Goal: Use online tool/utility: Utilize a website feature to perform a specific function

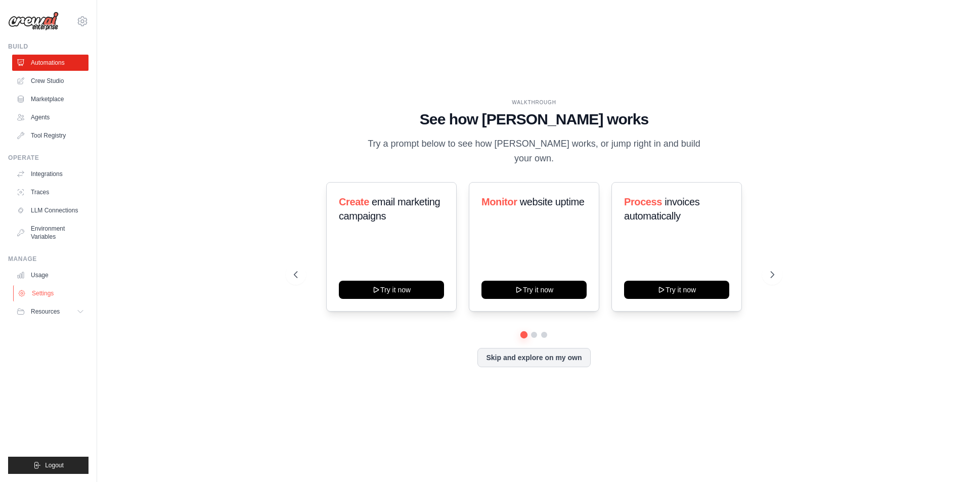
click at [50, 295] on link "Settings" at bounding box center [51, 293] width 76 height 16
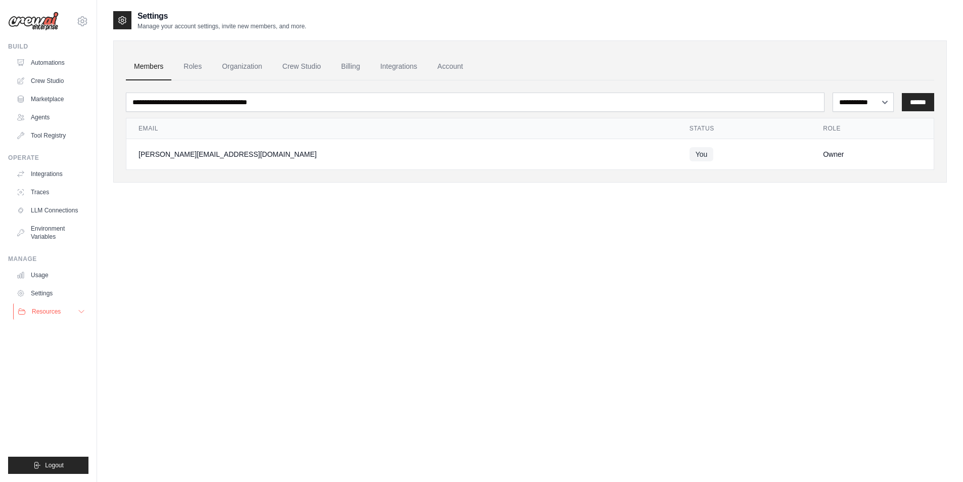
click at [64, 310] on button "Resources" at bounding box center [51, 311] width 76 height 16
click at [59, 60] on link "Automations" at bounding box center [51, 63] width 76 height 16
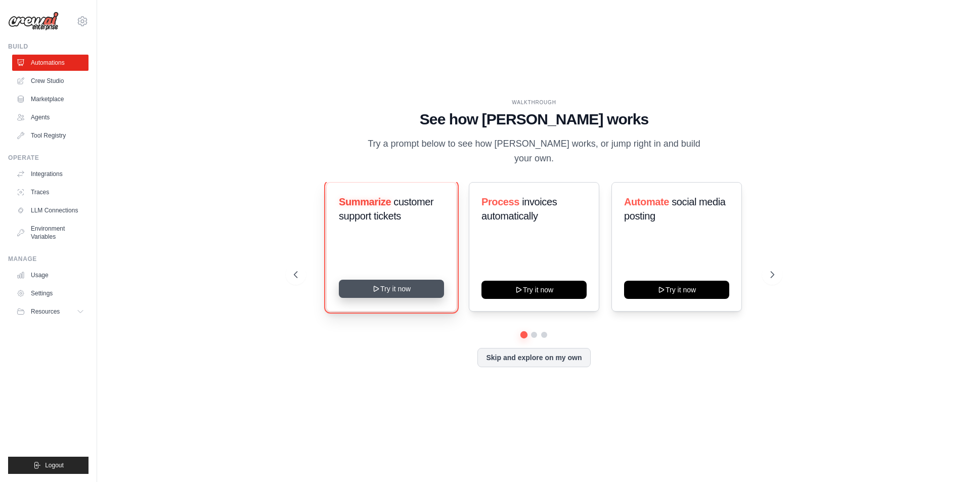
click at [388, 280] on button "Try it now" at bounding box center [391, 289] width 105 height 18
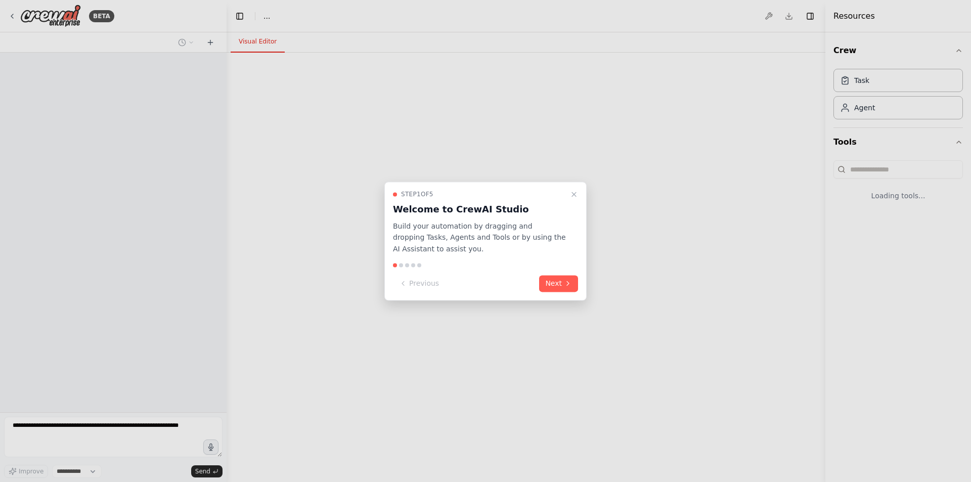
select select "****"
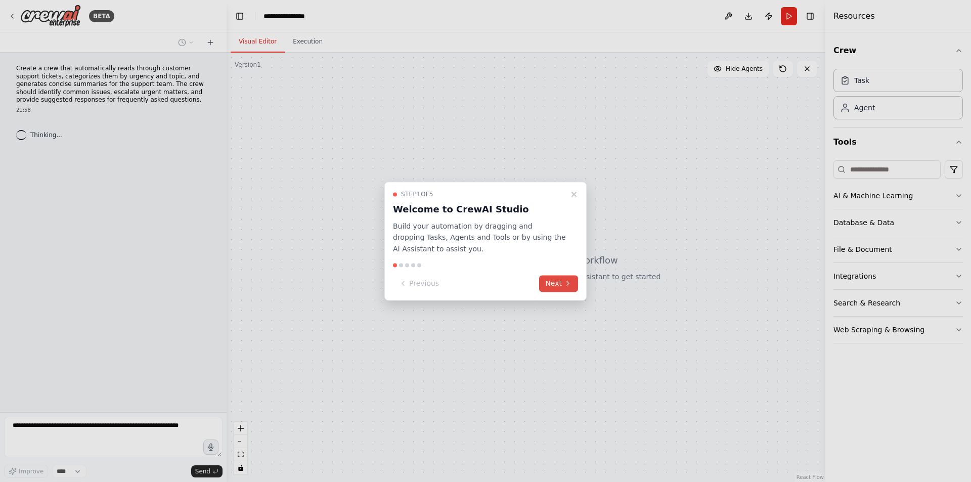
click at [570, 285] on icon at bounding box center [568, 284] width 8 height 8
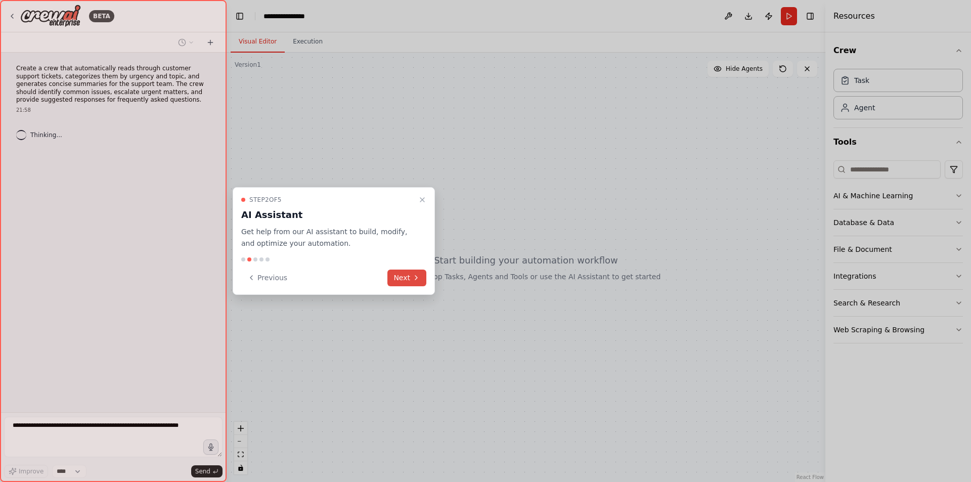
click at [415, 273] on button "Next" at bounding box center [406, 278] width 39 height 17
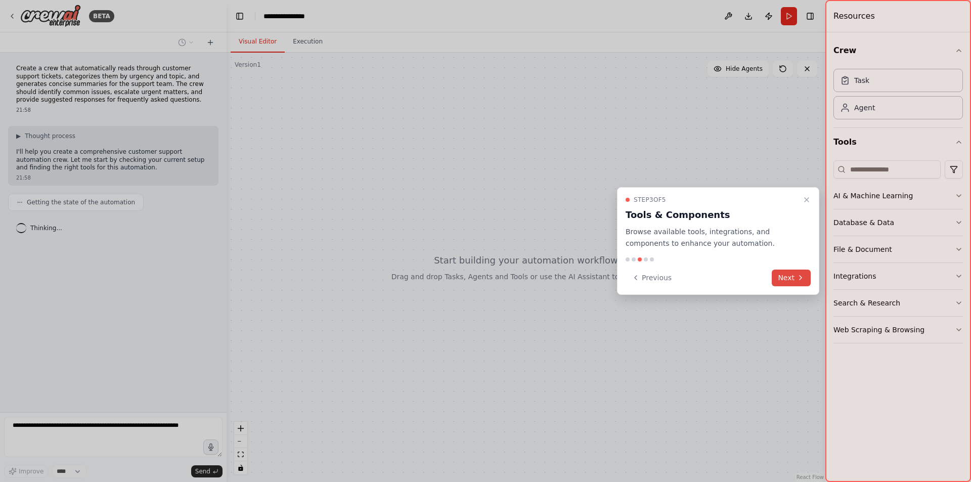
click at [794, 283] on button "Next" at bounding box center [791, 278] width 39 height 17
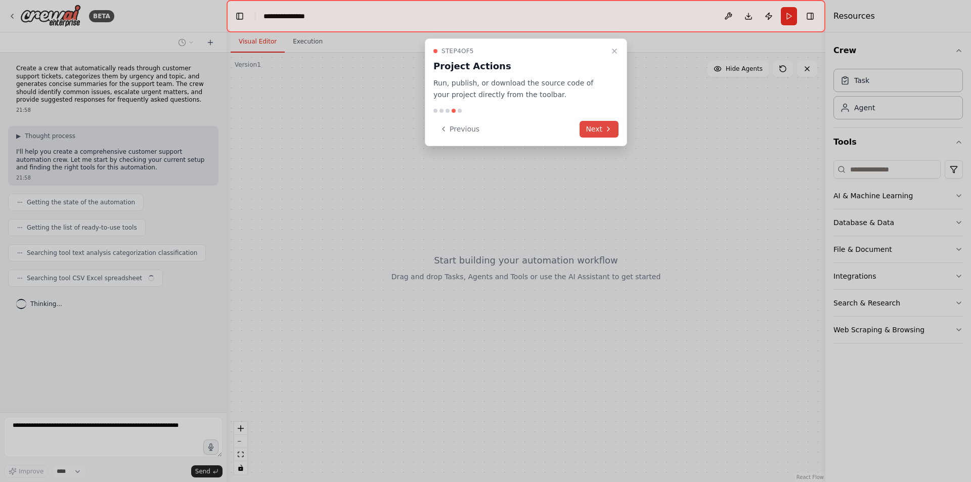
click at [599, 129] on button "Next" at bounding box center [599, 129] width 39 height 17
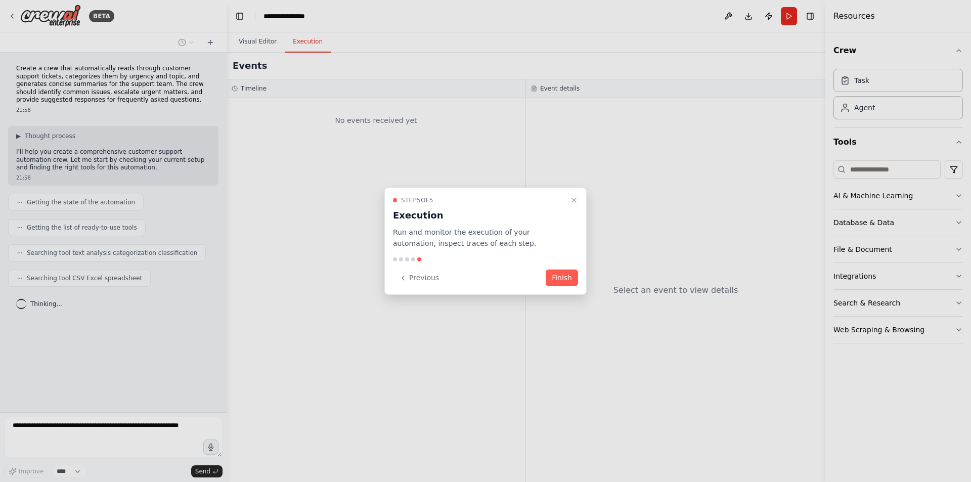
click at [561, 282] on button "Finish" at bounding box center [562, 278] width 32 height 17
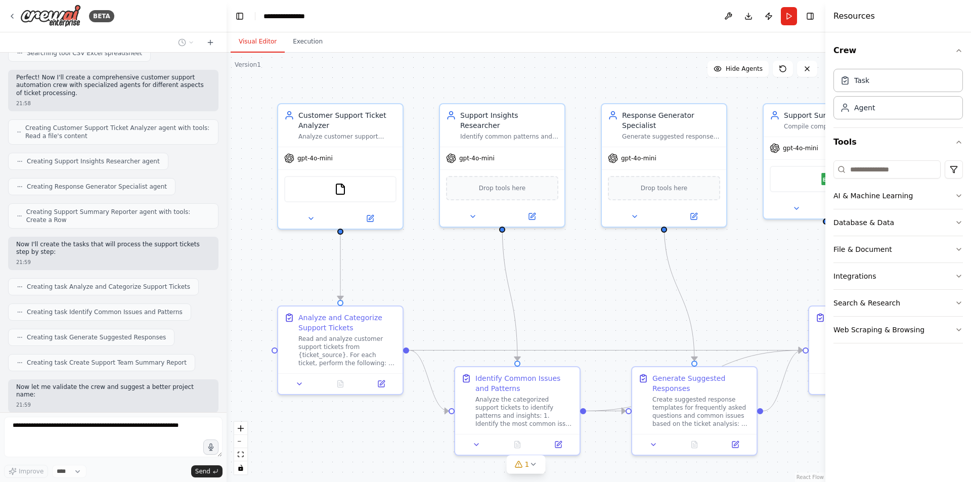
scroll to position [277, 0]
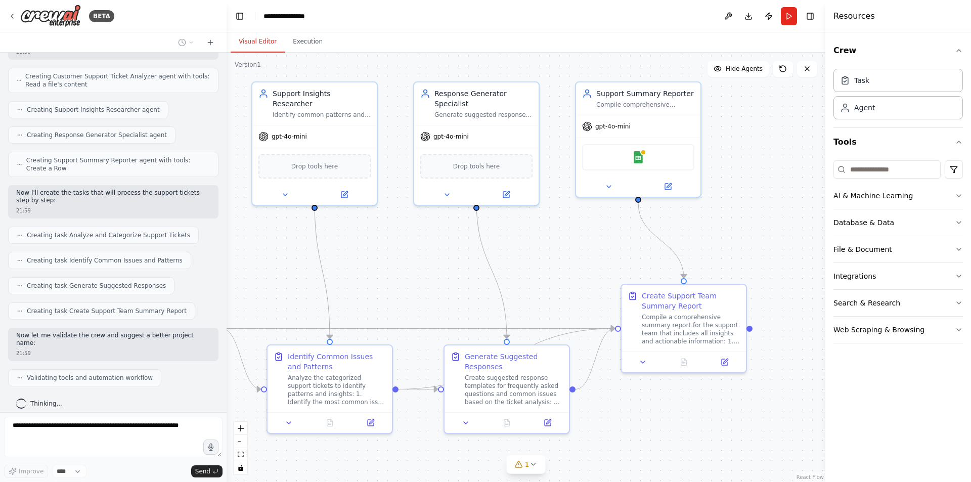
drag, startPoint x: 641, startPoint y: 309, endPoint x: 454, endPoint y: 287, distance: 187.8
click at [454, 287] on div ".deletable-edge-delete-btn { width: 20px; height: 20px; border: 0px solid #ffff…" at bounding box center [526, 267] width 599 height 429
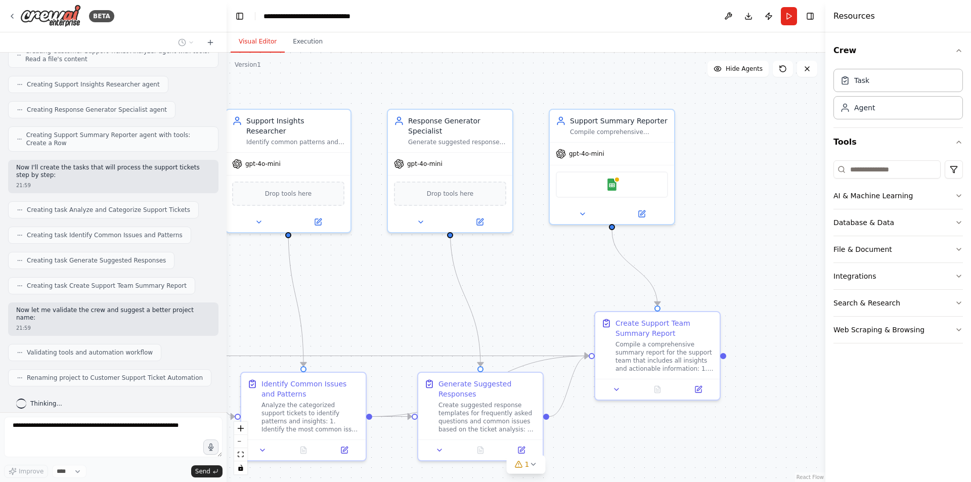
drag, startPoint x: 752, startPoint y: 250, endPoint x: 725, endPoint y: 278, distance: 38.3
click at [725, 278] on div ".deletable-edge-delete-btn { width: 20px; height: 20px; border: 0px solid #ffff…" at bounding box center [526, 267] width 599 height 429
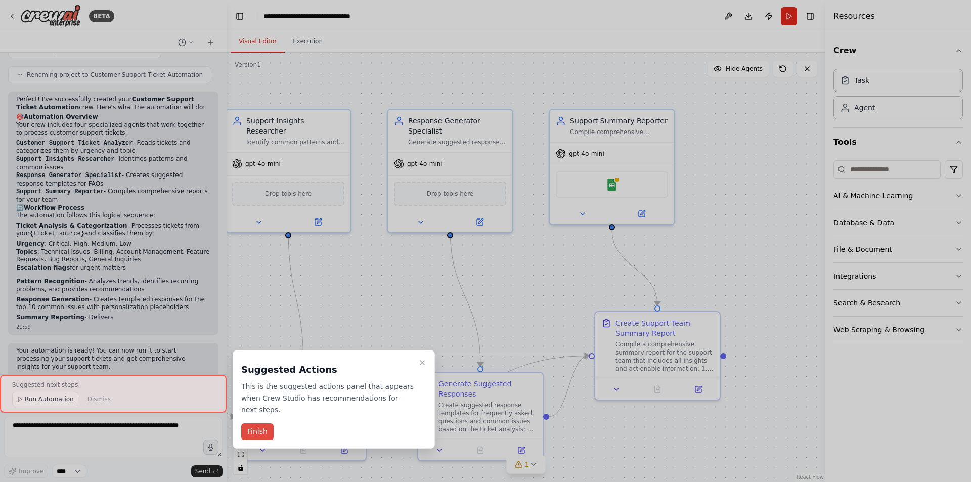
click at [254, 423] on button "Finish" at bounding box center [257, 431] width 32 height 17
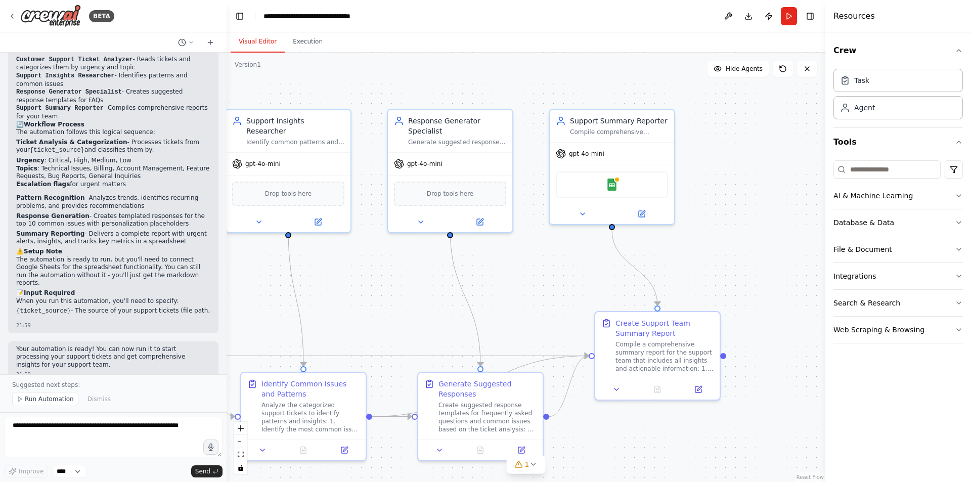
scroll to position [696, 0]
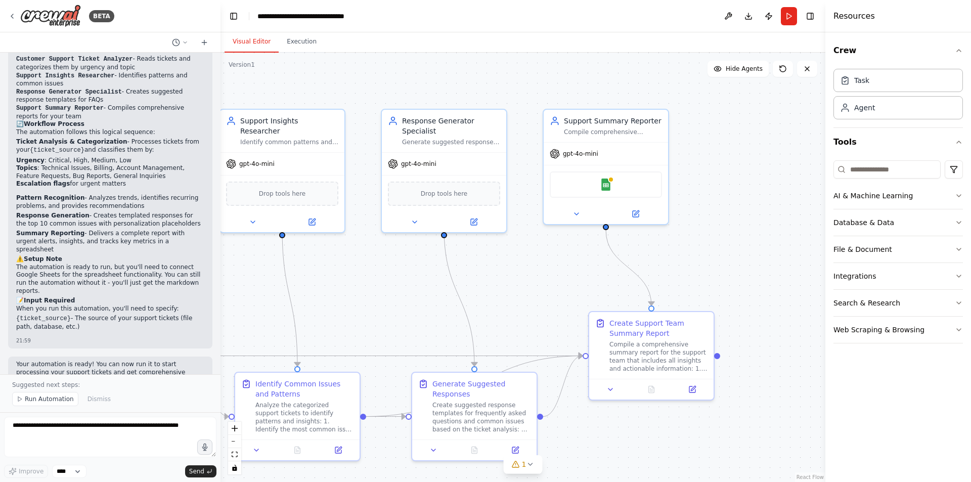
drag, startPoint x: 221, startPoint y: 261, endPoint x: 223, endPoint y: 239, distance: 21.8
click at [223, 239] on div "BETA Create a crew that automatically reads through customer support tickets, c…" at bounding box center [485, 241] width 971 height 482
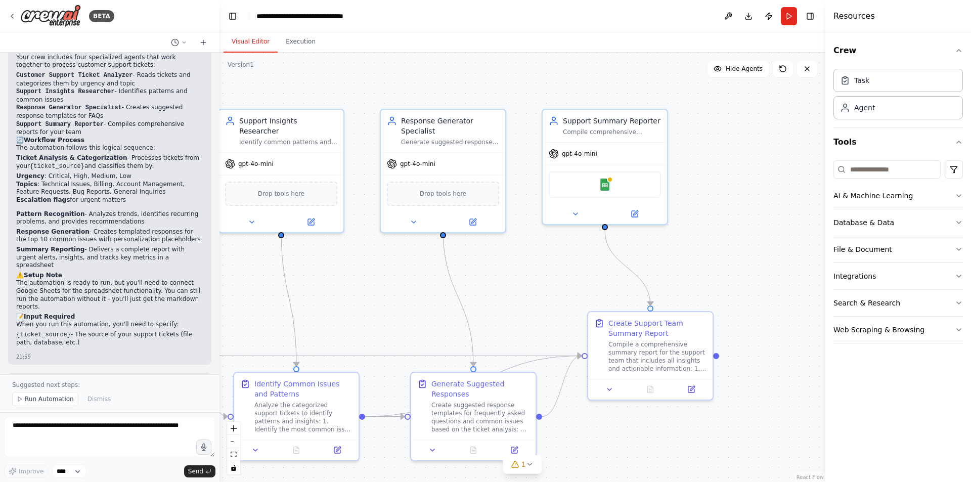
drag, startPoint x: 220, startPoint y: 281, endPoint x: 220, endPoint y: 274, distance: 6.6
click at [220, 274] on div "BETA Create a crew that automatically reads through customer support tickets, c…" at bounding box center [485, 241] width 971 height 482
drag, startPoint x: 216, startPoint y: 289, endPoint x: 216, endPoint y: 274, distance: 14.7
click at [218, 201] on div "BETA Create a crew that automatically reads through customer support tickets, c…" at bounding box center [485, 241] width 971 height 482
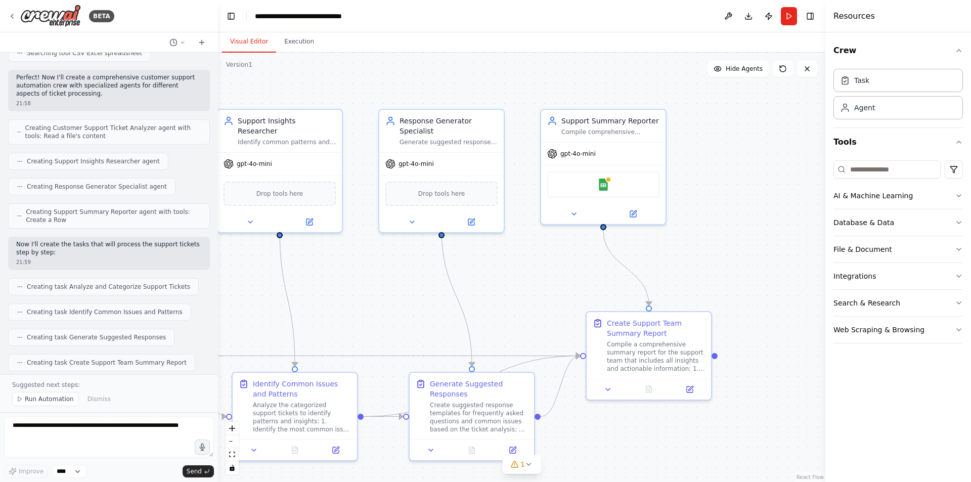
scroll to position [0, 0]
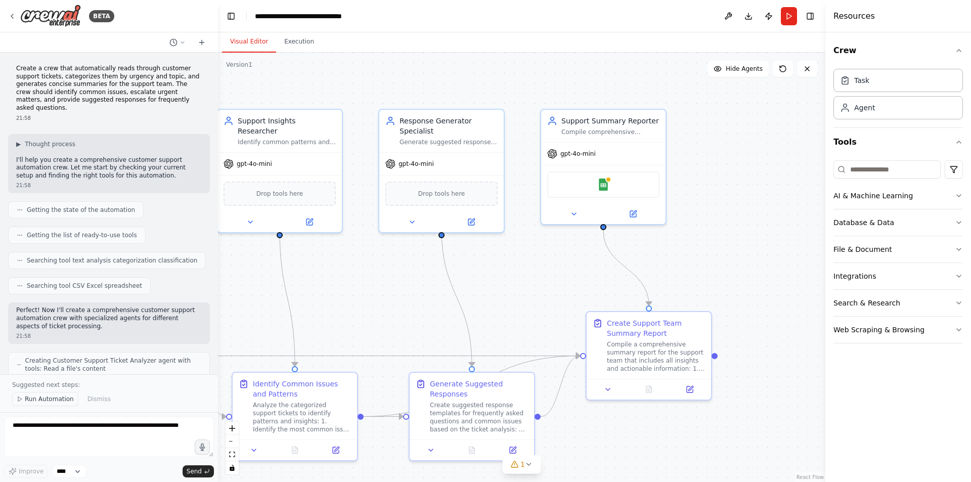
click at [26, 398] on span "Run Automation" at bounding box center [49, 399] width 49 height 8
click at [26, 398] on div "Create a crew that automatically reads through customer support tickets, catego…" at bounding box center [109, 233] width 218 height 360
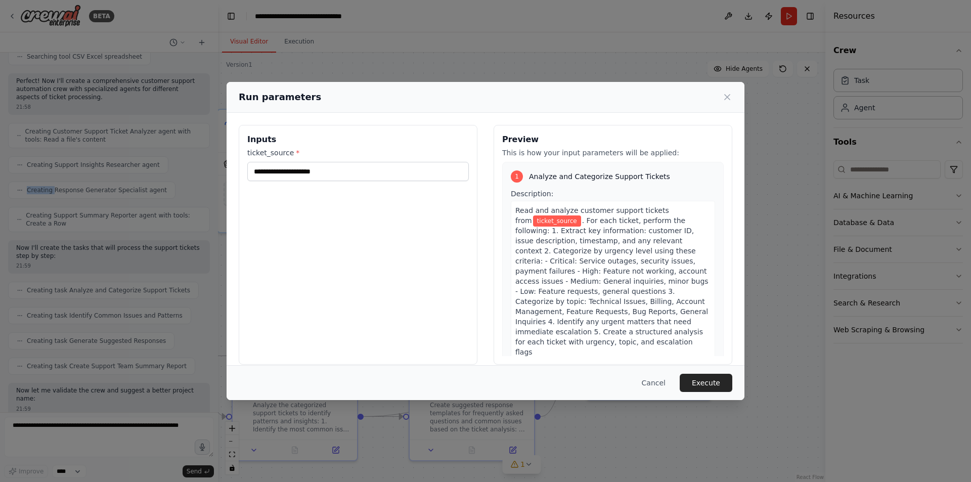
scroll to position [253, 0]
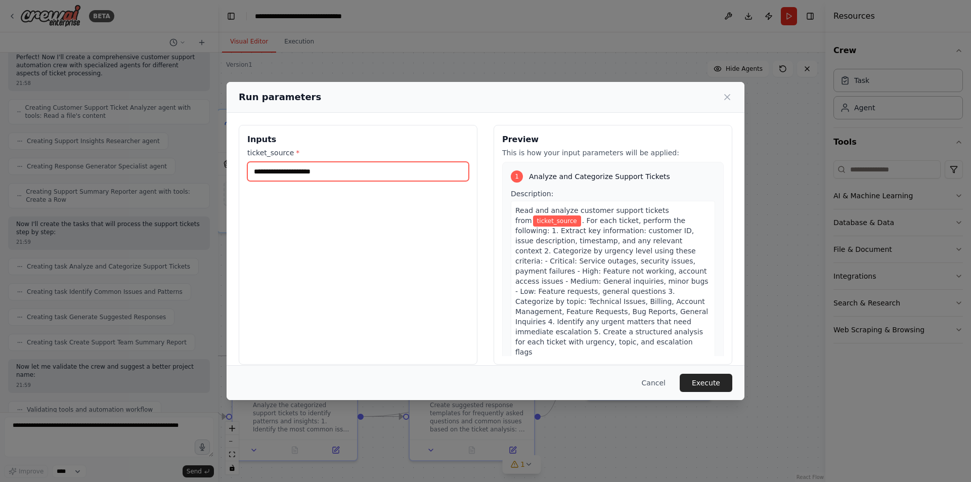
click at [294, 170] on input "ticket_source *" at bounding box center [358, 171] width 222 height 19
click at [699, 384] on button "Execute" at bounding box center [706, 383] width 53 height 18
click at [669, 384] on button "Cancel" at bounding box center [654, 383] width 40 height 18
